Goal: Task Accomplishment & Management: Use online tool/utility

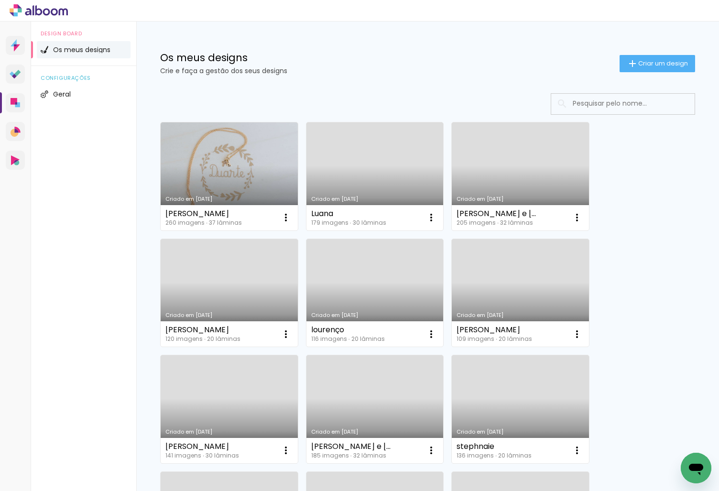
click at [662, 52] on div "Os meus designs Crie e faça a gestão dos seus designs Criar um design" at bounding box center [427, 53] width 583 height 62
click at [660, 68] on paper-button "Criar um design" at bounding box center [658, 63] width 76 height 17
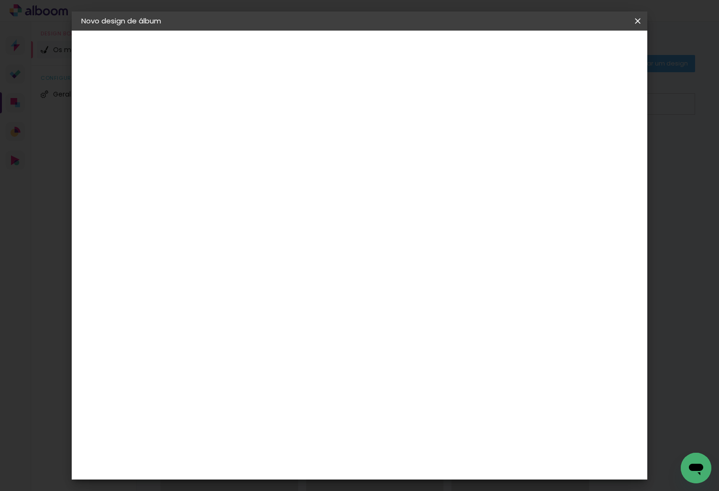
click at [238, 134] on input at bounding box center [238, 128] width 0 height 15
type input "[PERSON_NAME]"
click at [0, 0] on slot "Avançar" at bounding box center [0, 0] width 0 height 0
click at [352, 148] on paper-item "Tamanho Livre" at bounding box center [318, 147] width 68 height 25
click at [0, 0] on slot "Avançar" at bounding box center [0, 0] width 0 height 0
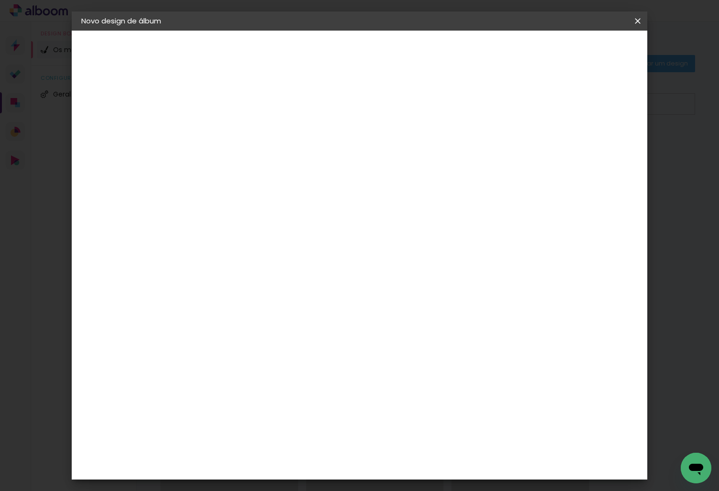
click at [578, 48] on span "Iniciar design" at bounding box center [556, 50] width 44 height 7
click at [0, 0] on slot "Voltar" at bounding box center [0, 0] width 0 height 0
click at [520, 49] on paper-button "Voltar" at bounding box center [500, 51] width 39 height 16
click at [0, 0] on slot "Voltar" at bounding box center [0, 0] width 0 height 0
click at [336, 51] on paper-button "Avançar" at bounding box center [312, 51] width 47 height 16
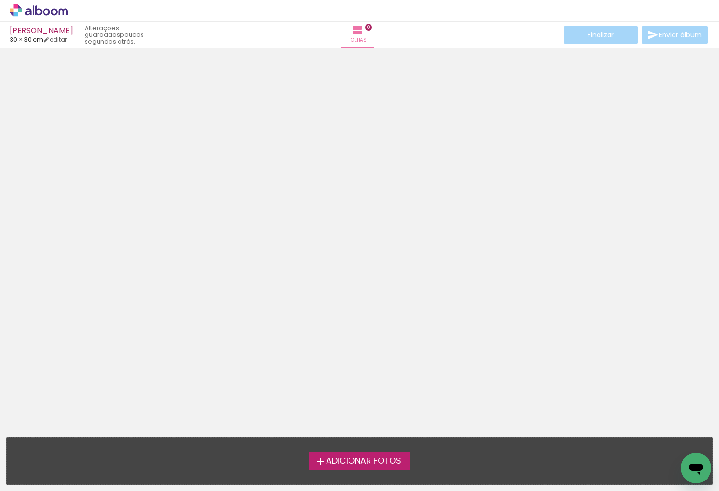
click at [391, 462] on span "Adicionar Fotos" at bounding box center [363, 461] width 75 height 9
click at [0, 0] on input "file" at bounding box center [0, 0] width 0 height 0
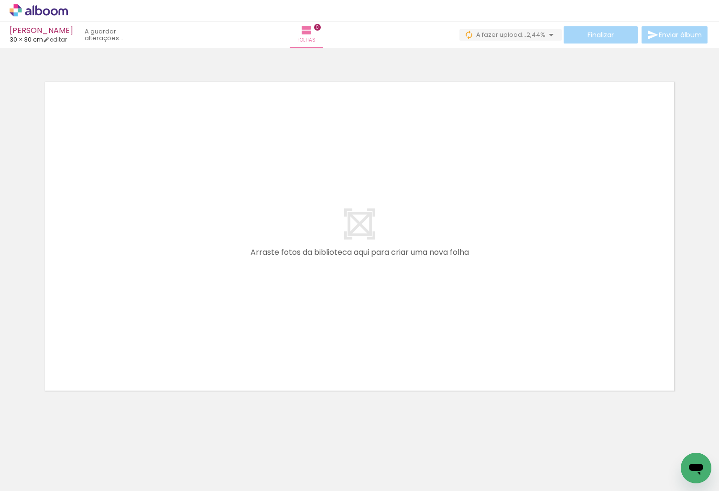
click at [37, 480] on span "Adicionar Fotos" at bounding box center [34, 478] width 29 height 11
click at [0, 0] on input "file" at bounding box center [0, 0] width 0 height 0
click at [42, 483] on span "Adicionar Fotos" at bounding box center [34, 478] width 29 height 11
click at [0, 0] on input "file" at bounding box center [0, 0] width 0 height 0
click at [42, 477] on span "Adicionar Fotos" at bounding box center [34, 478] width 29 height 11
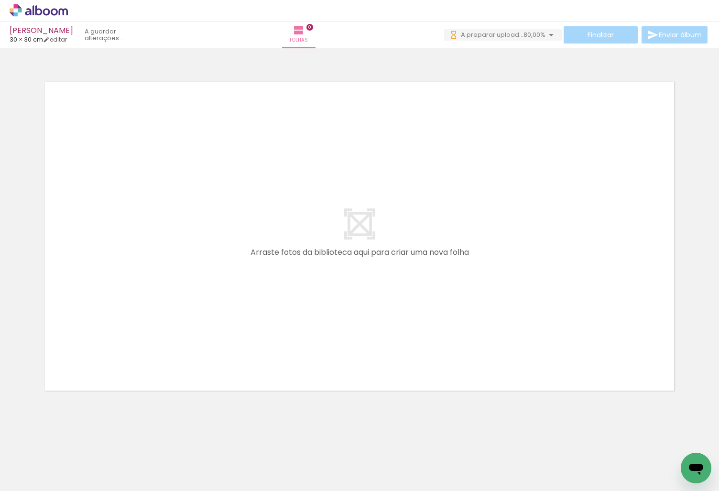
click at [0, 0] on input "file" at bounding box center [0, 0] width 0 height 0
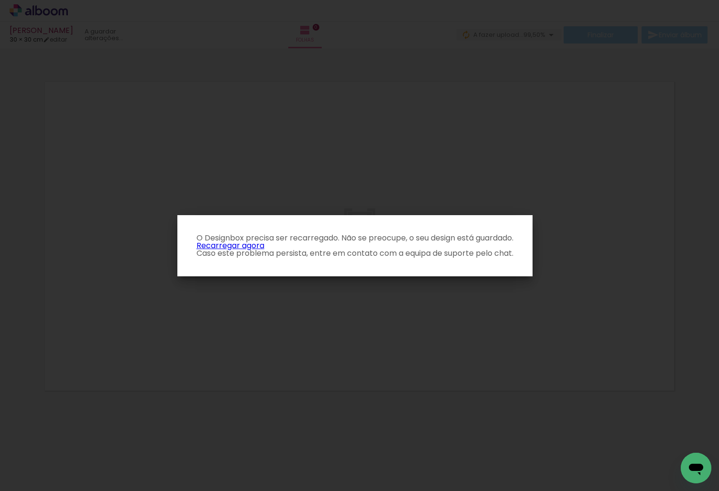
click at [251, 247] on link "Recarregar agora" at bounding box center [231, 245] width 68 height 11
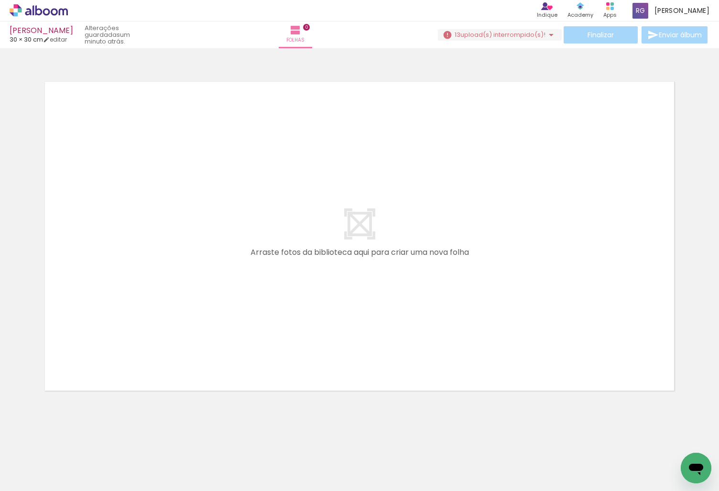
click at [516, 34] on span "upload(s) interrompido(s)!" at bounding box center [503, 34] width 85 height 9
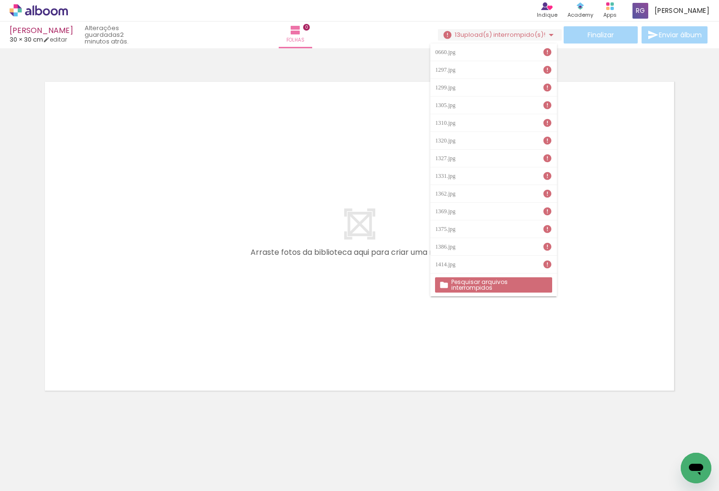
click at [0, 0] on slot "Pesquisar arquivos interrompidos" at bounding box center [0, 0] width 0 height 0
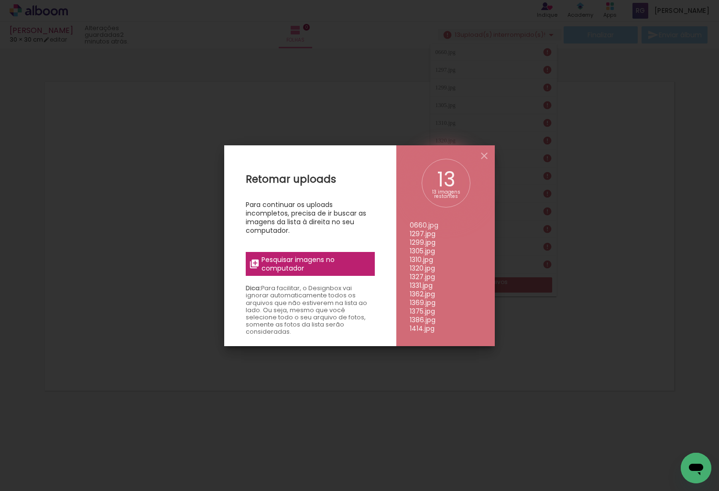
click at [334, 264] on span "Pesquisar imagens no computador" at bounding box center [316, 263] width 108 height 17
click at [0, 0] on input "file" at bounding box center [0, 0] width 0 height 0
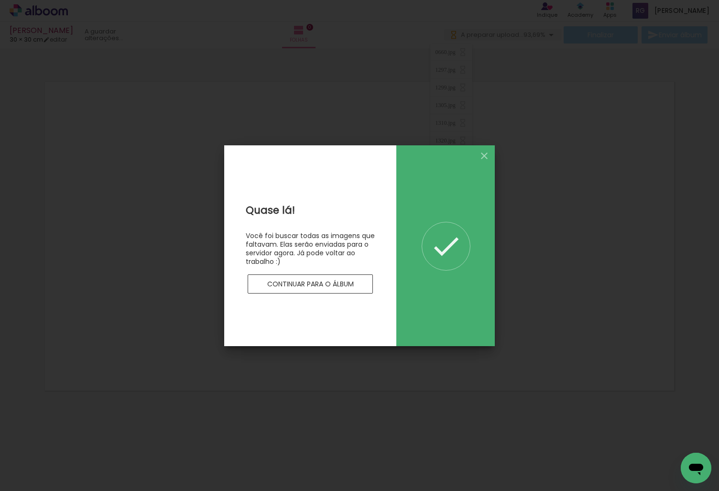
click at [0, 0] on slot "Continuar para o álbum" at bounding box center [0, 0] width 0 height 0
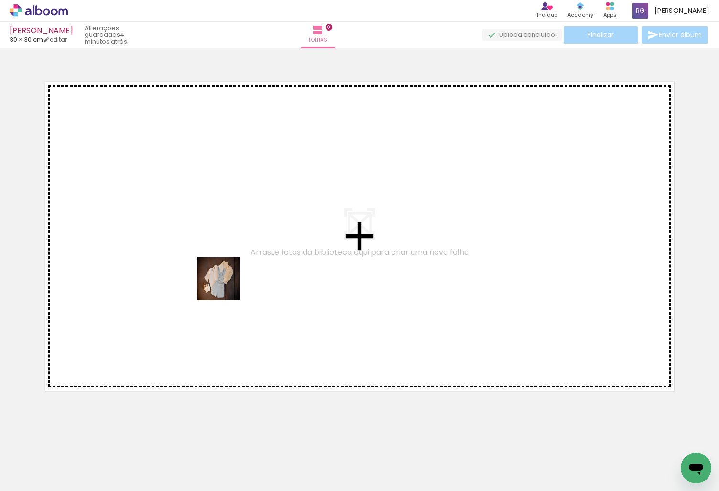
drag, startPoint x: 108, startPoint y: 464, endPoint x: 226, endPoint y: 286, distance: 214.0
click at [226, 286] on quentale-workspace at bounding box center [359, 245] width 719 height 491
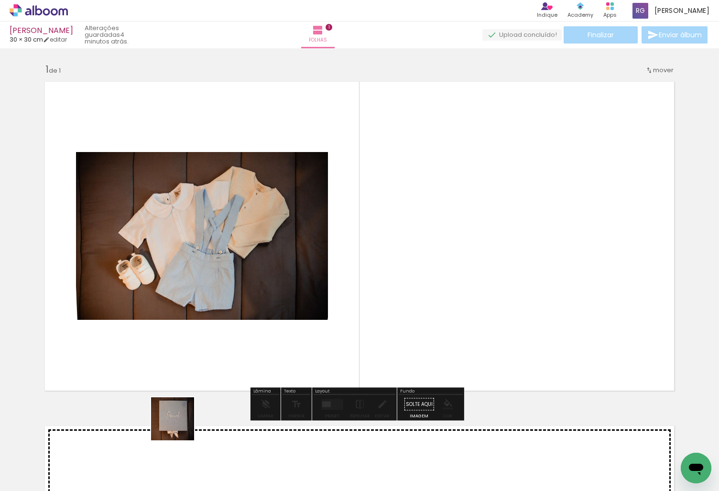
drag, startPoint x: 149, startPoint y: 463, endPoint x: 193, endPoint y: 466, distance: 44.6
click at [256, 334] on quentale-workspace at bounding box center [359, 245] width 719 height 491
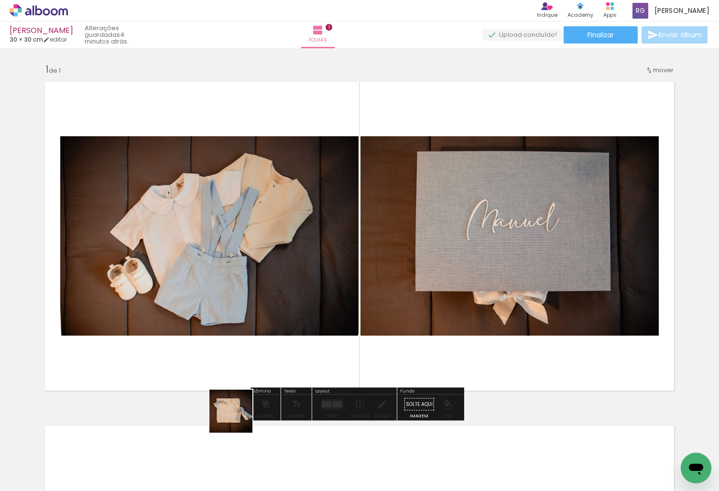
drag, startPoint x: 238, startPoint y: 419, endPoint x: 276, endPoint y: 450, distance: 49.3
click at [327, 318] on quentale-workspace at bounding box center [359, 245] width 719 height 491
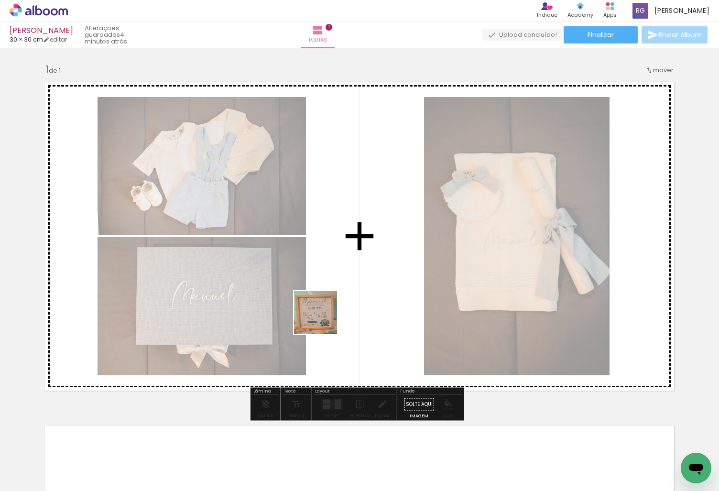
drag, startPoint x: 263, startPoint y: 460, endPoint x: 328, endPoint y: 436, distance: 69.5
click at [323, 319] on quentale-workspace at bounding box center [359, 245] width 719 height 491
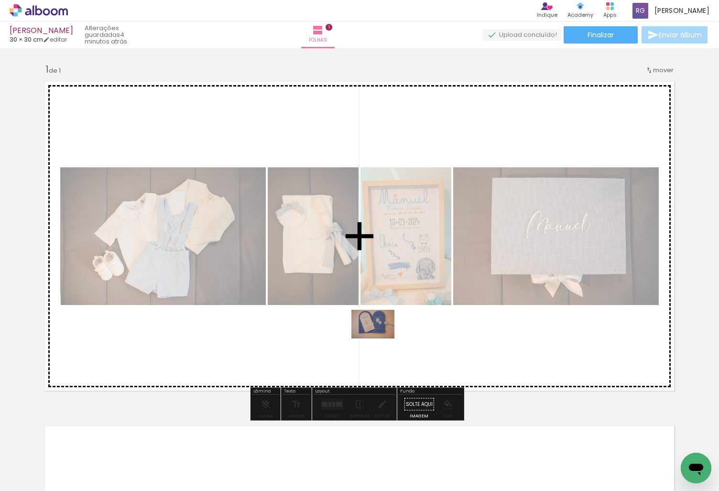
drag, startPoint x: 364, startPoint y: 461, endPoint x: 380, endPoint y: 339, distance: 123.5
click at [380, 339] on quentale-workspace at bounding box center [359, 245] width 719 height 491
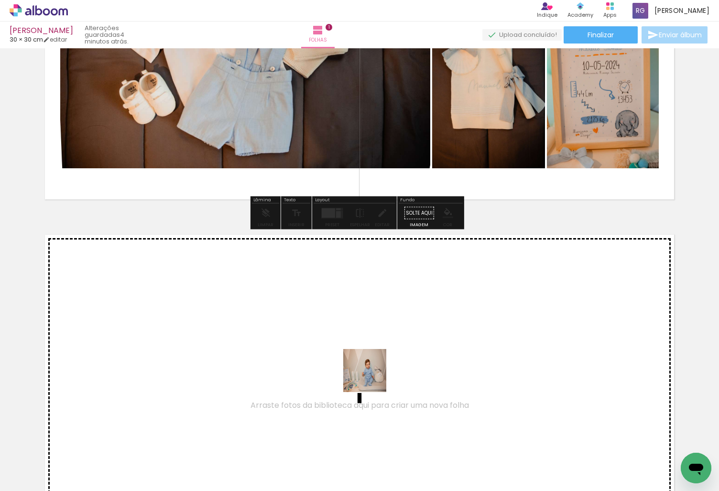
drag, startPoint x: 420, startPoint y: 464, endPoint x: 372, endPoint y: 378, distance: 99.1
click at [372, 378] on quentale-workspace at bounding box center [359, 245] width 719 height 491
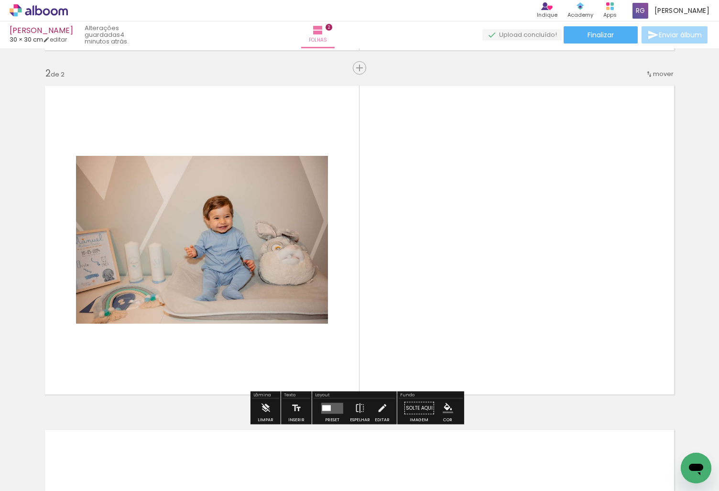
scroll to position [341, 0]
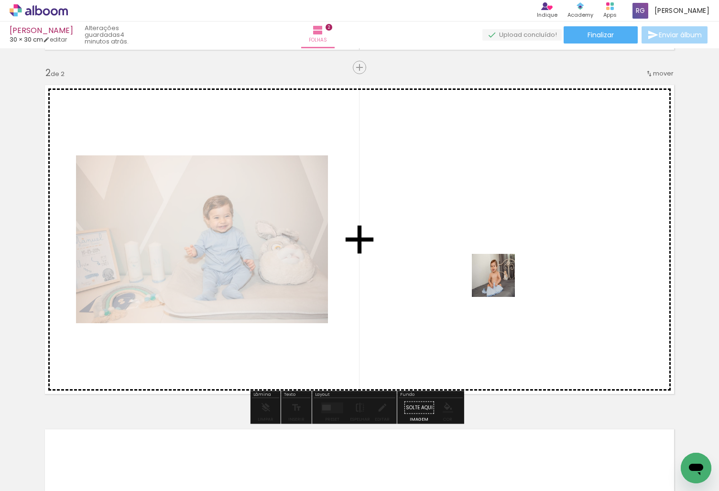
drag, startPoint x: 477, startPoint y: 464, endPoint x: 501, endPoint y: 282, distance: 183.8
click at [501, 282] on quentale-workspace at bounding box center [359, 245] width 719 height 491
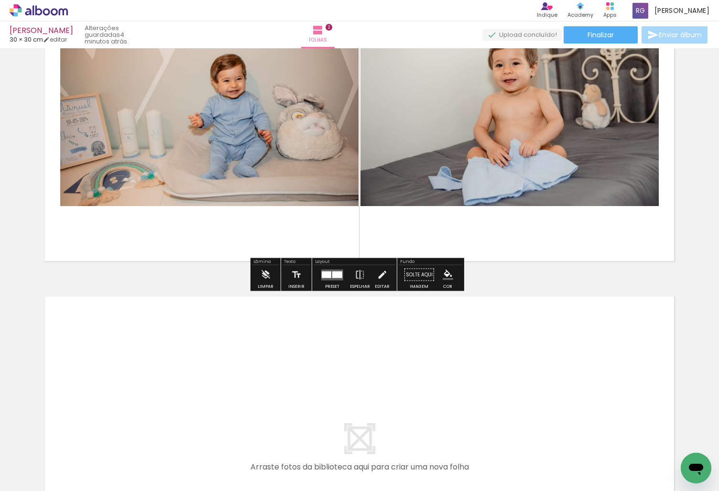
scroll to position [485, 0]
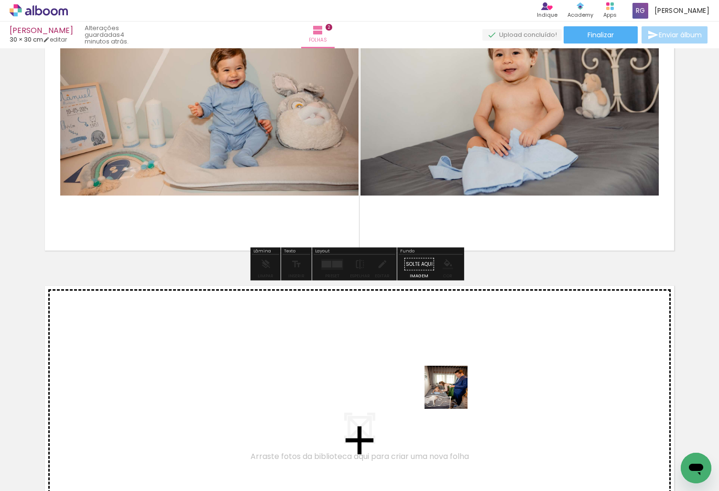
drag, startPoint x: 465, startPoint y: 408, endPoint x: 556, endPoint y: 459, distance: 104.1
click at [445, 384] on quentale-workspace at bounding box center [359, 245] width 719 height 491
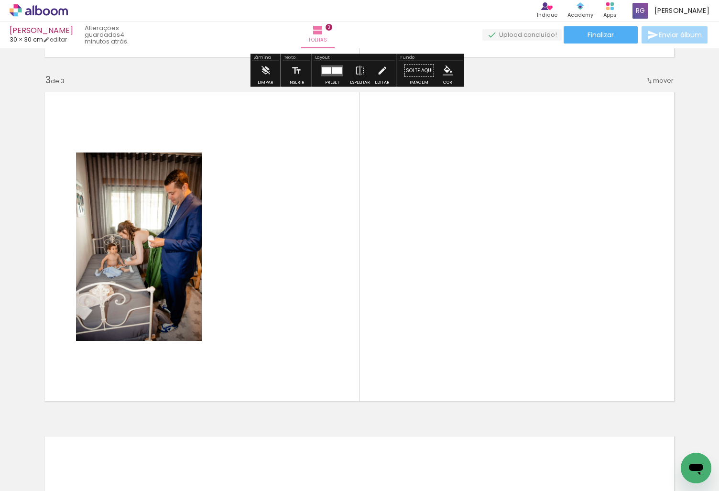
scroll to position [685, 0]
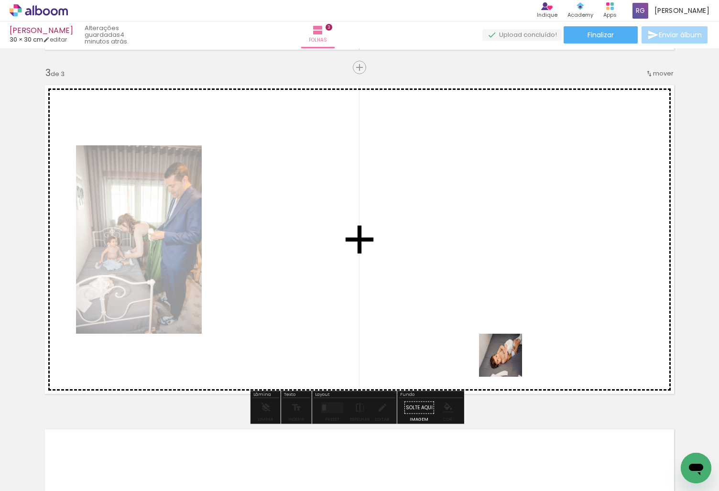
drag, startPoint x: 590, startPoint y: 461, endPoint x: 596, endPoint y: 431, distance: 30.9
click at [492, 344] on quentale-workspace at bounding box center [359, 245] width 719 height 491
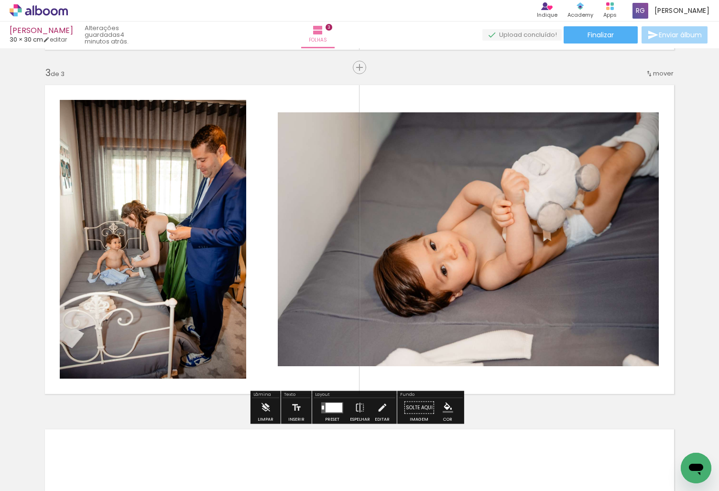
drag, startPoint x: 625, startPoint y: 452, endPoint x: 574, endPoint y: 340, distance: 123.5
click at [574, 340] on quentale-workspace at bounding box center [359, 245] width 719 height 491
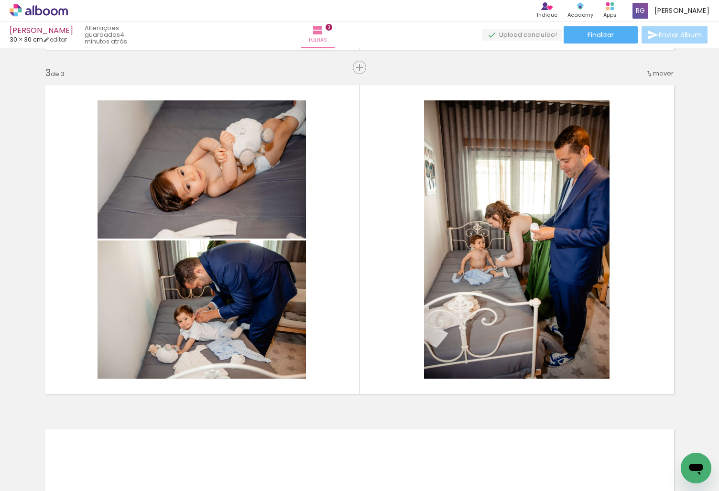
scroll to position [0, 355]
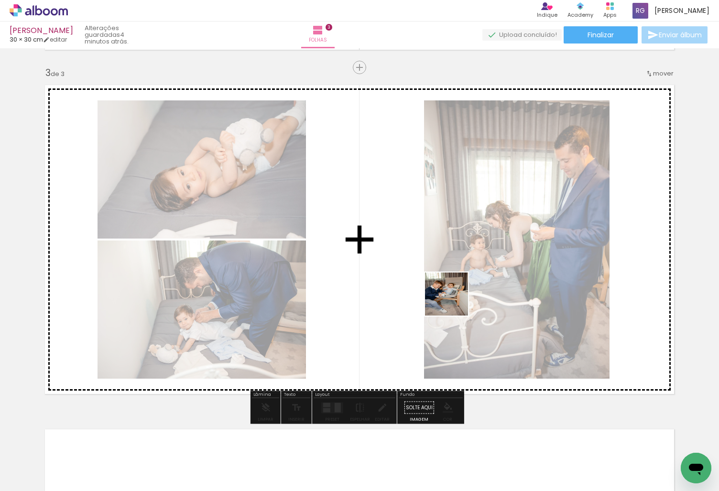
drag, startPoint x: 339, startPoint y: 452, endPoint x: 468, endPoint y: 324, distance: 182.0
click at [458, 297] on quentale-workspace at bounding box center [359, 245] width 719 height 491
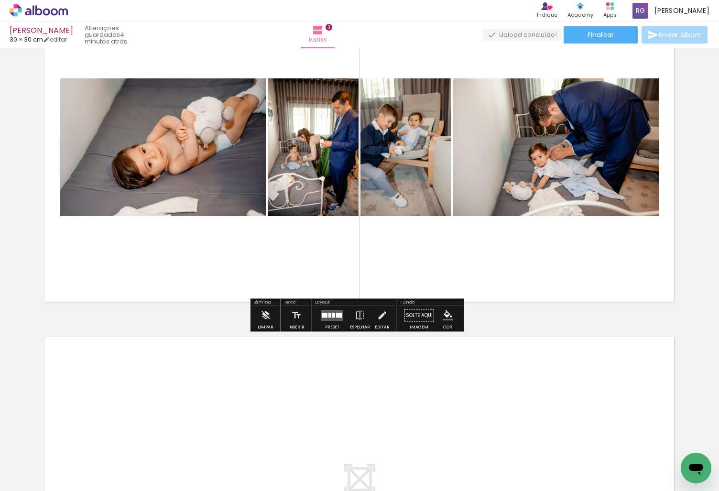
scroll to position [781, 0]
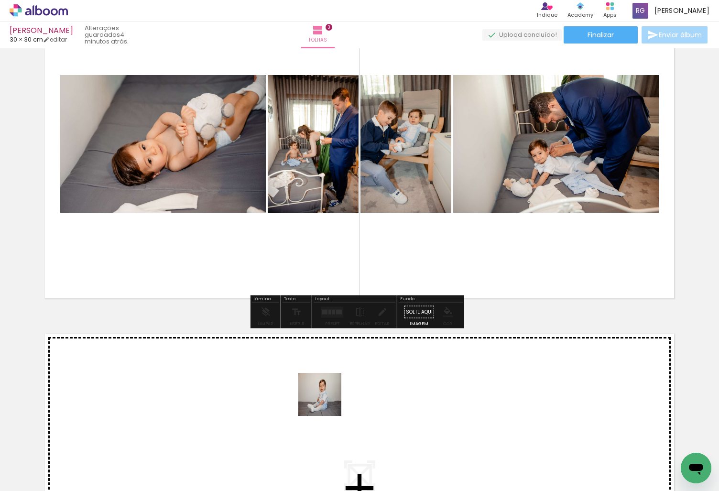
drag, startPoint x: 340, startPoint y: 412, endPoint x: 439, endPoint y: 484, distance: 122.4
click at [322, 398] on quentale-workspace at bounding box center [359, 245] width 719 height 491
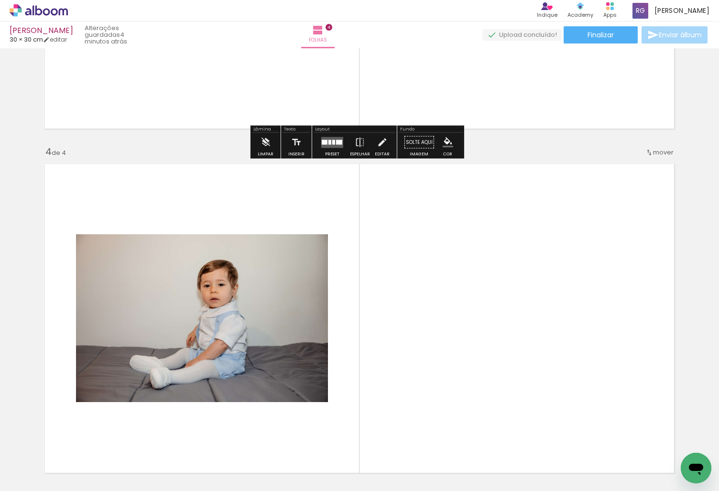
scroll to position [1030, 0]
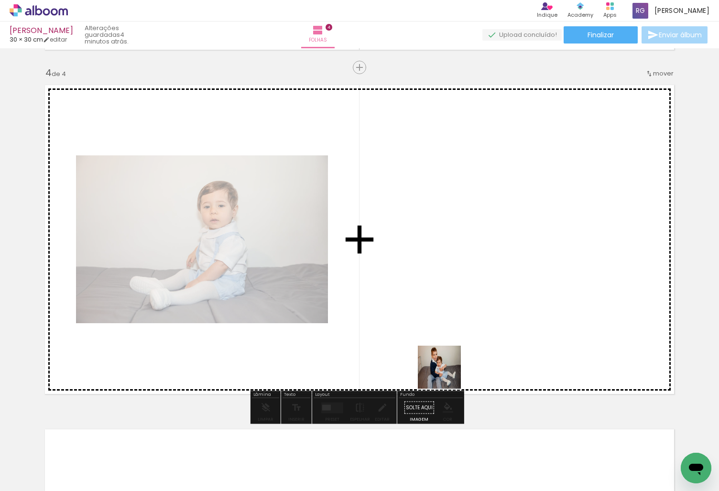
drag, startPoint x: 443, startPoint y: 440, endPoint x: 458, endPoint y: 315, distance: 125.3
click at [458, 315] on quentale-workspace at bounding box center [359, 245] width 719 height 491
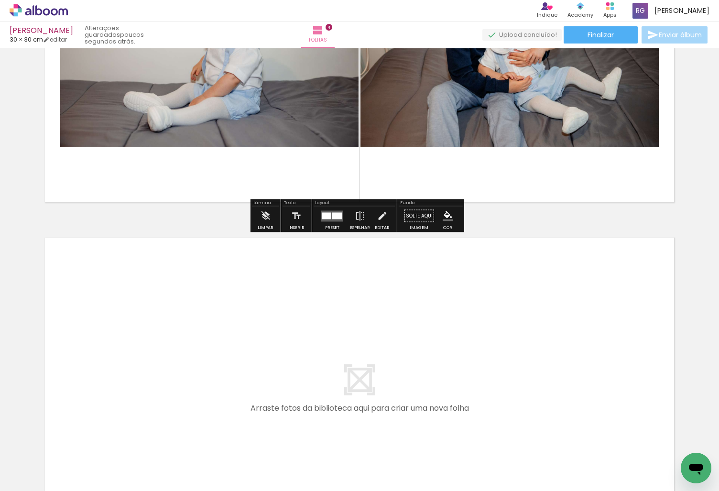
scroll to position [1269, 0]
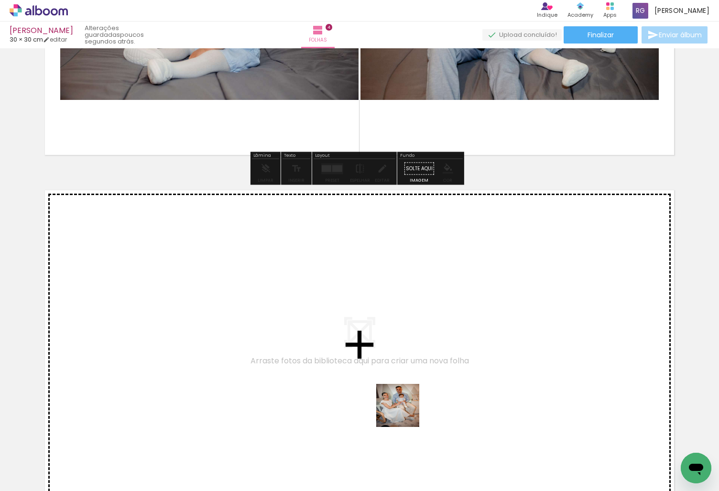
drag, startPoint x: 469, startPoint y: 463, endPoint x: 243, endPoint y: 445, distance: 226.0
click at [285, 327] on quentale-workspace at bounding box center [359, 245] width 719 height 491
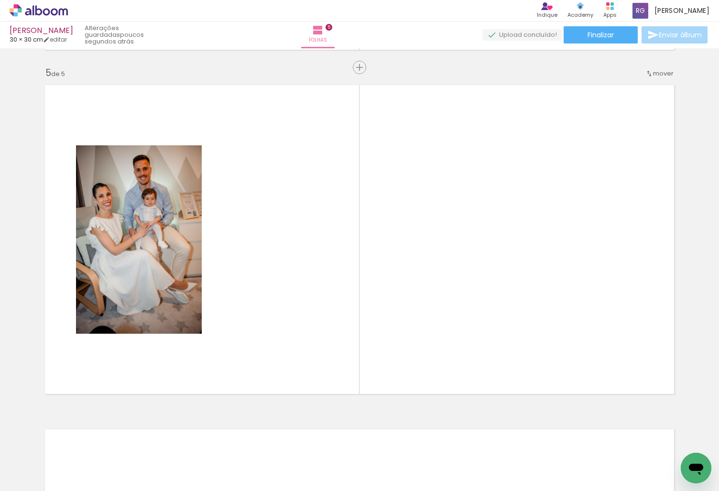
scroll to position [0, 876]
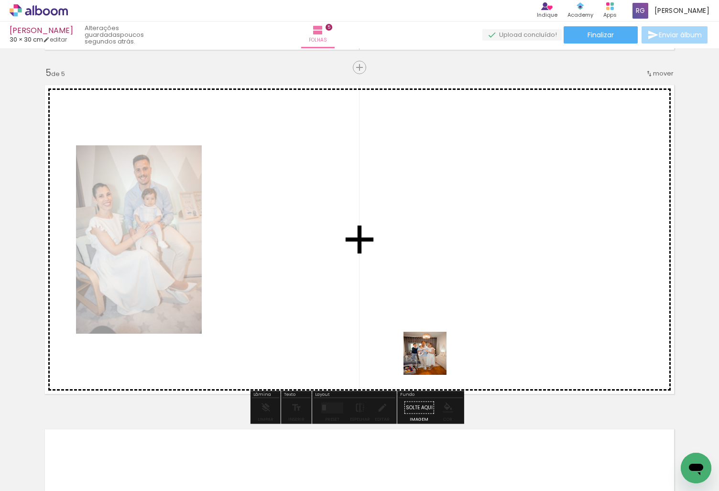
drag, startPoint x: 450, startPoint y: 459, endPoint x: 505, endPoint y: 411, distance: 72.8
click at [418, 332] on quentale-workspace at bounding box center [359, 245] width 719 height 491
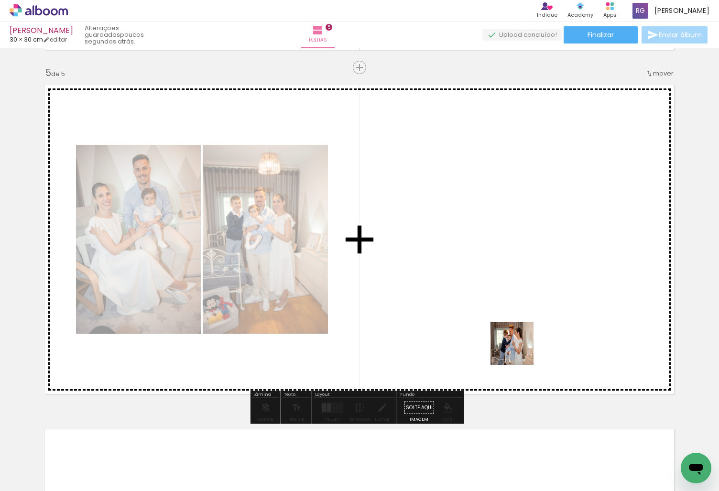
drag, startPoint x: 511, startPoint y: 461, endPoint x: 521, endPoint y: 336, distance: 125.8
click at [521, 336] on quentale-workspace at bounding box center [359, 245] width 719 height 491
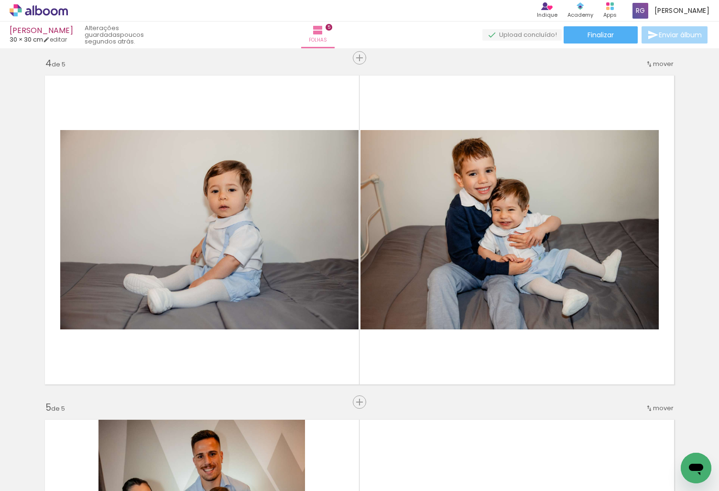
scroll to position [0, 727]
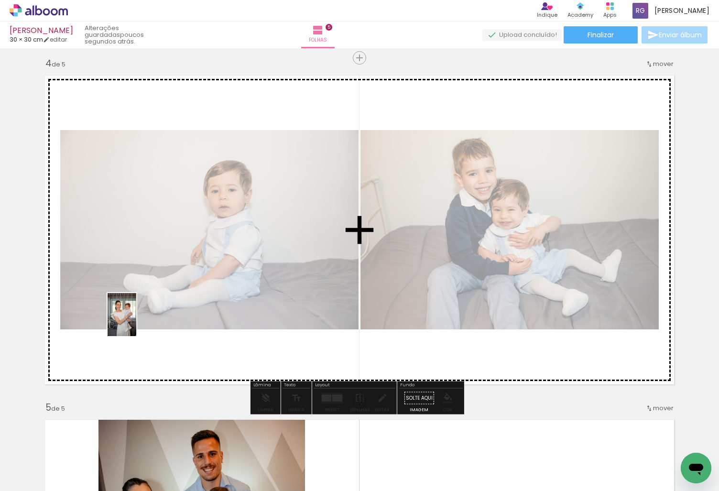
drag, startPoint x: 118, startPoint y: 459, endPoint x: 136, endPoint y: 322, distance: 138.1
click at [136, 322] on quentale-workspace at bounding box center [359, 245] width 719 height 491
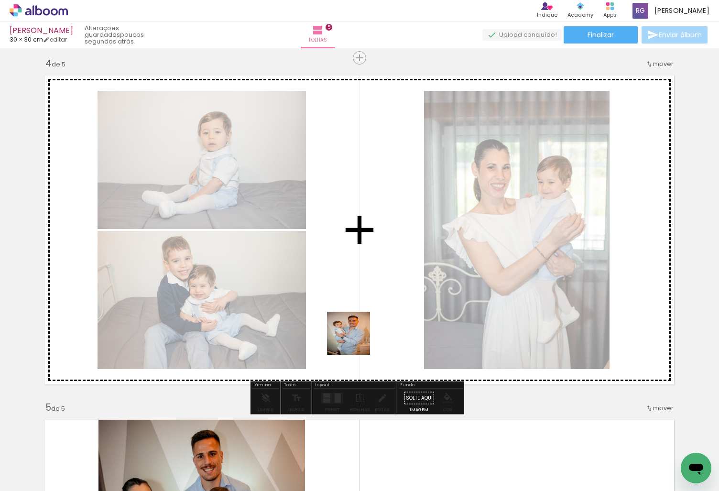
drag, startPoint x: 543, startPoint y: 454, endPoint x: 321, endPoint y: 312, distance: 263.5
click at [321, 312] on quentale-workspace at bounding box center [359, 245] width 719 height 491
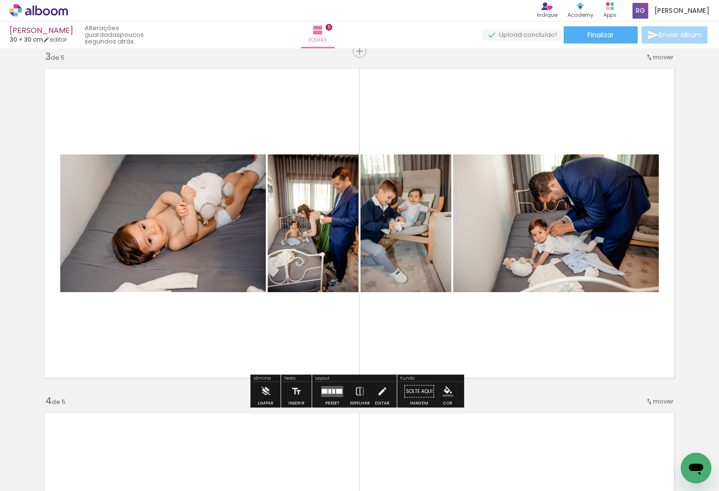
scroll to position [752, 0]
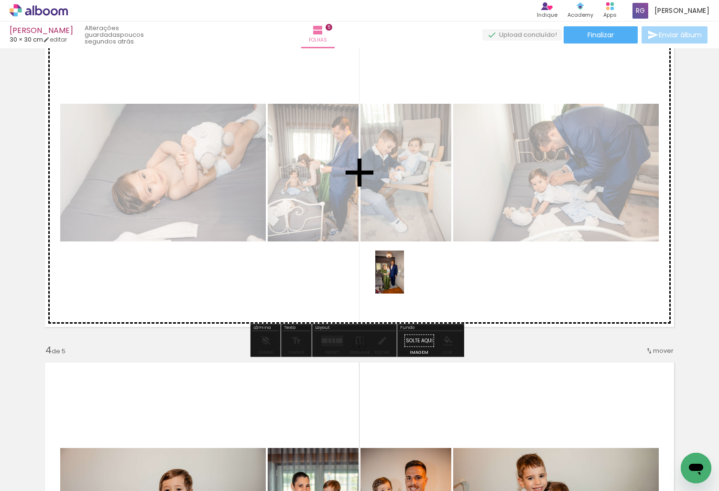
drag, startPoint x: 290, startPoint y: 455, endPoint x: 406, endPoint y: 278, distance: 211.6
click at [406, 278] on quentale-workspace at bounding box center [359, 245] width 719 height 491
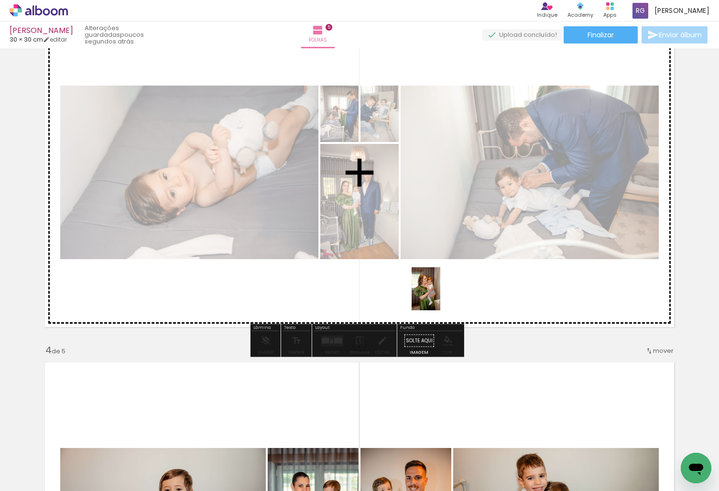
drag, startPoint x: 409, startPoint y: 460, endPoint x: 441, endPoint y: 296, distance: 167.0
click at [441, 296] on quentale-workspace at bounding box center [359, 245] width 719 height 491
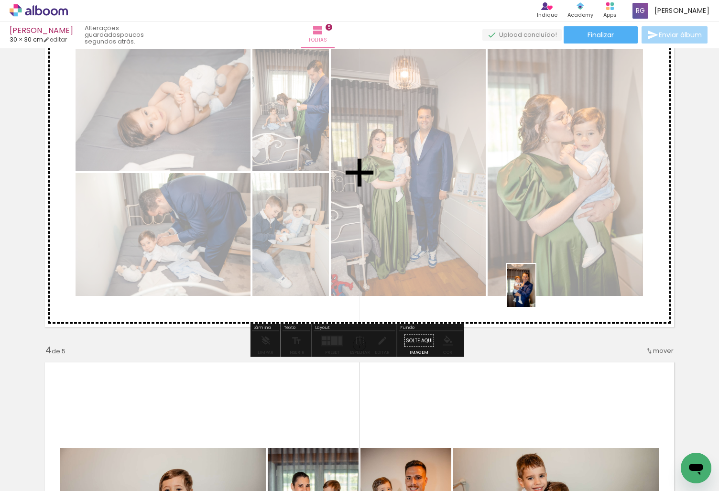
drag, startPoint x: 521, startPoint y: 436, endPoint x: 536, endPoint y: 287, distance: 149.1
click at [536, 287] on quentale-workspace at bounding box center [359, 245] width 719 height 491
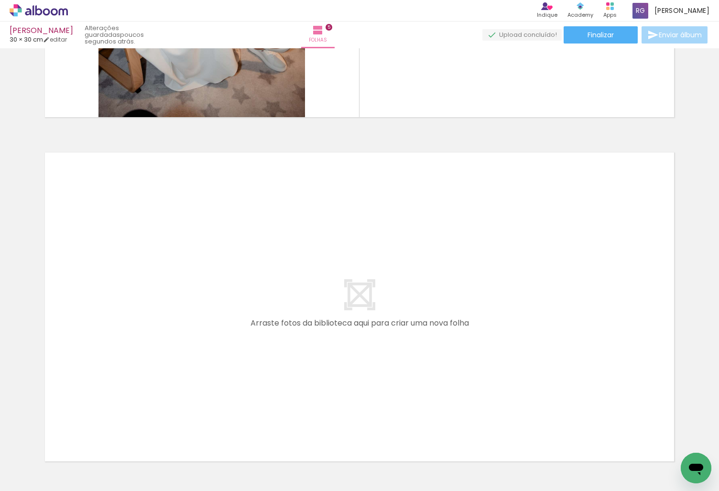
scroll to position [1661, 0]
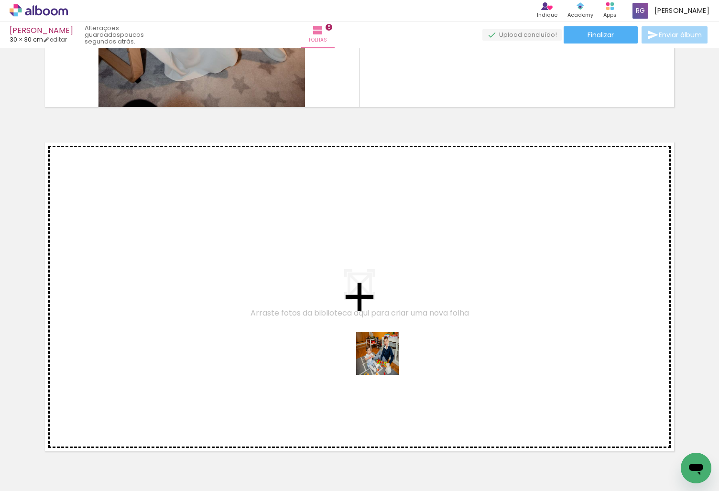
drag, startPoint x: 554, startPoint y: 452, endPoint x: 325, endPoint y: 483, distance: 231.6
click at [355, 339] on quentale-workspace at bounding box center [359, 245] width 719 height 491
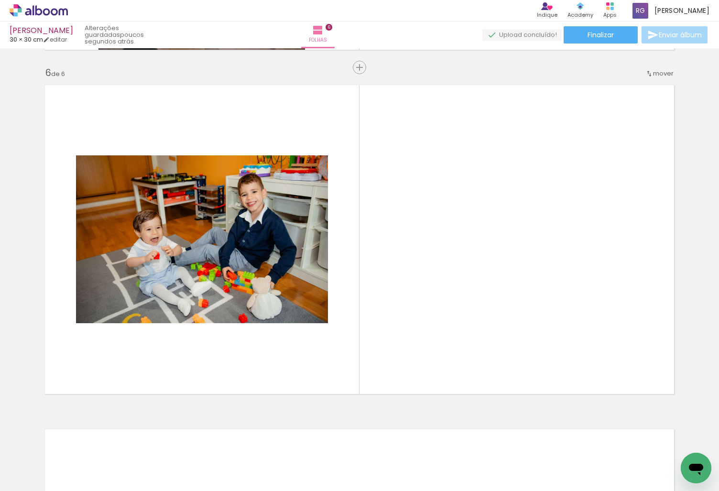
scroll to position [0, 1479]
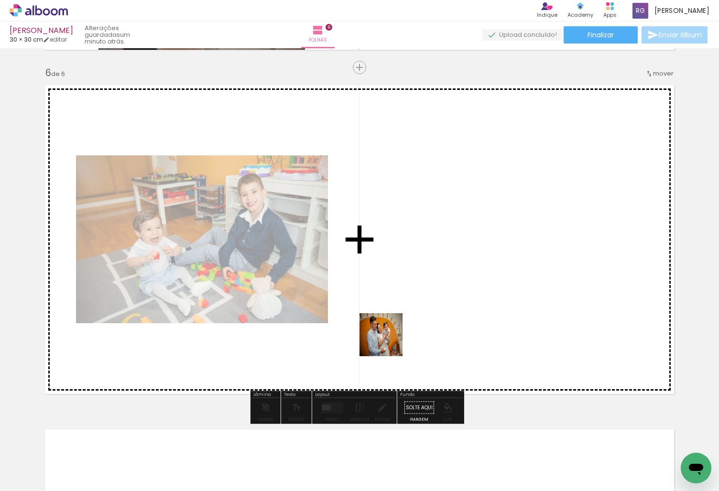
drag, startPoint x: 281, startPoint y: 477, endPoint x: 419, endPoint y: 307, distance: 219.2
click at [419, 307] on quentale-workspace at bounding box center [359, 245] width 719 height 491
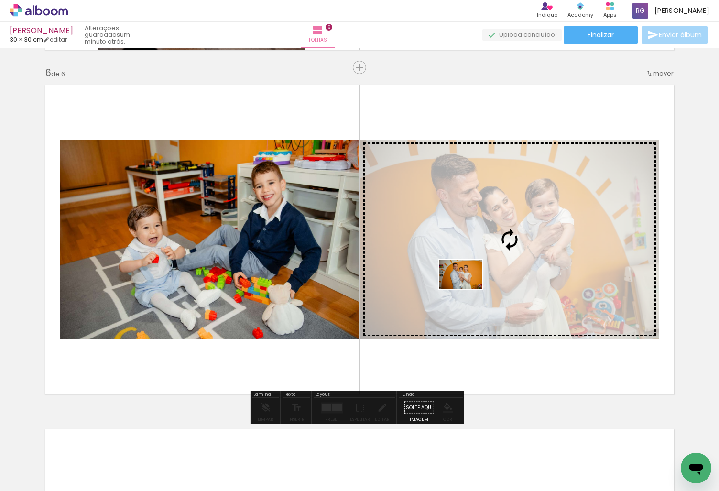
drag, startPoint x: 333, startPoint y: 460, endPoint x: 468, endPoint y: 289, distance: 217.7
click at [468, 289] on quentale-workspace at bounding box center [359, 245] width 719 height 491
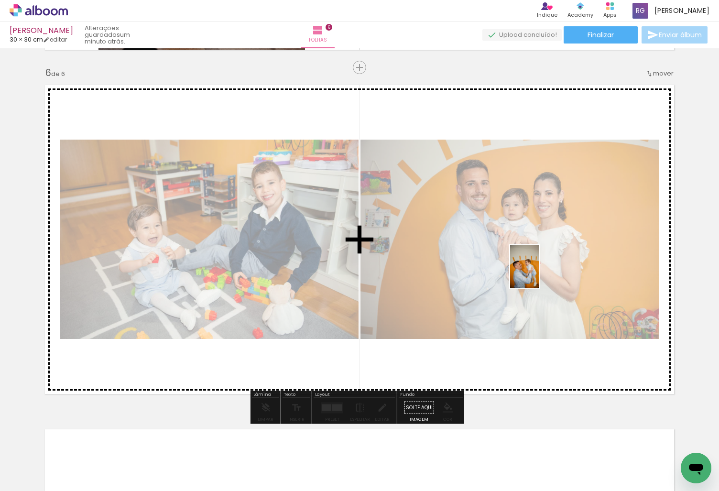
drag, startPoint x: 446, startPoint y: 471, endPoint x: 539, endPoint y: 273, distance: 218.2
click at [539, 273] on quentale-workspace at bounding box center [359, 245] width 719 height 491
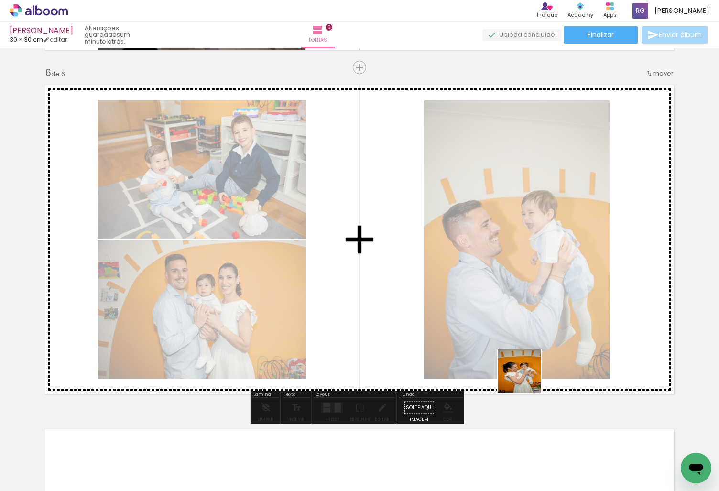
drag, startPoint x: 501, startPoint y: 452, endPoint x: 551, endPoint y: 286, distance: 173.4
click at [551, 286] on quentale-workspace at bounding box center [359, 245] width 719 height 491
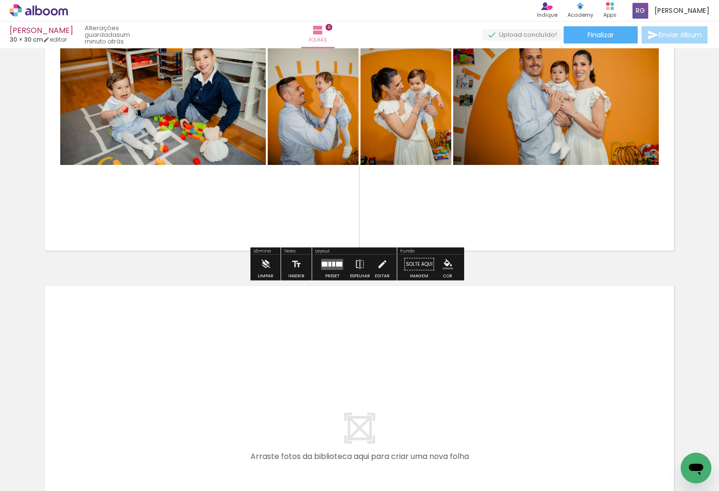
scroll to position [0, 1761]
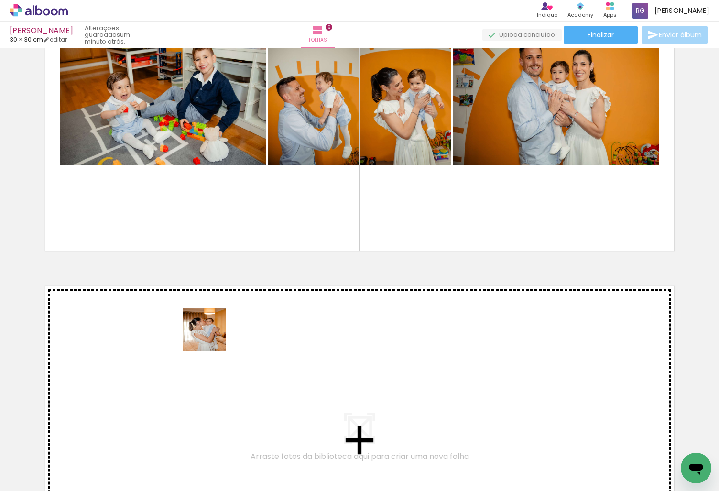
drag, startPoint x: 255, startPoint y: 412, endPoint x: 212, endPoint y: 337, distance: 86.4
click at [212, 337] on quentale-workspace at bounding box center [359, 245] width 719 height 491
